Goal: Navigation & Orientation: Find specific page/section

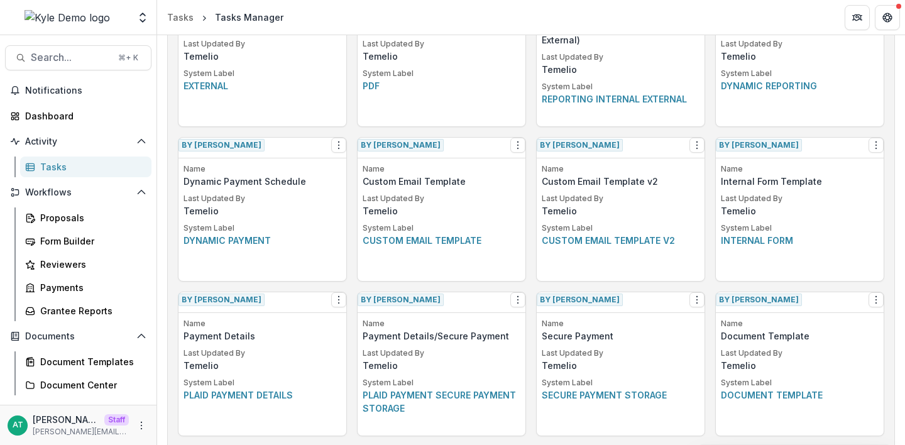
scroll to position [114, 0]
